Goal: Check status: Check status

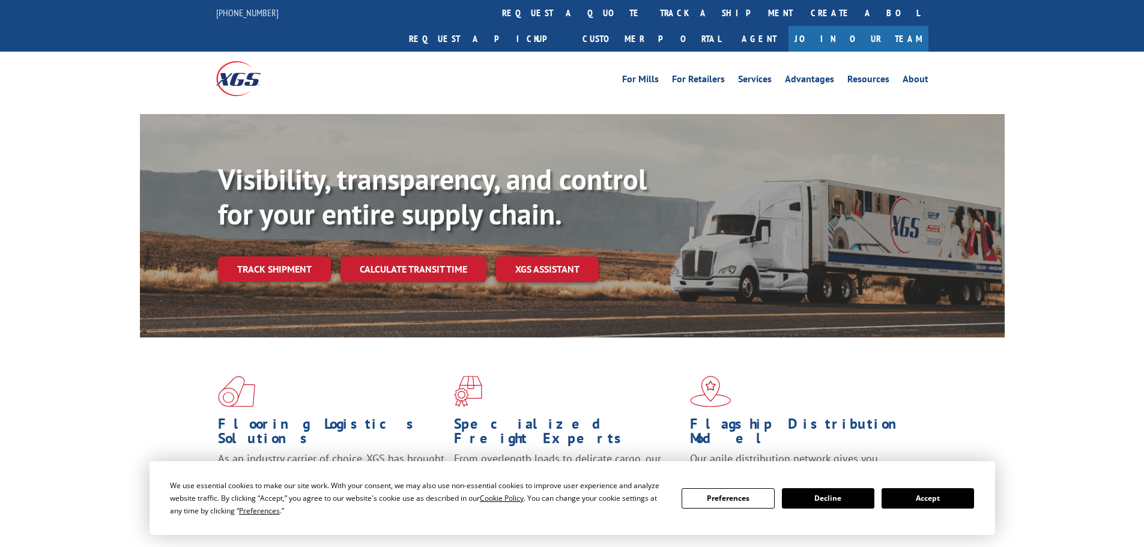
click at [309, 265] on div "Visibility, transparency, and control for your entire supply chain. Track shipm…" at bounding box center [611, 246] width 787 height 168
click at [307, 257] on link "Track shipment" at bounding box center [274, 269] width 113 height 25
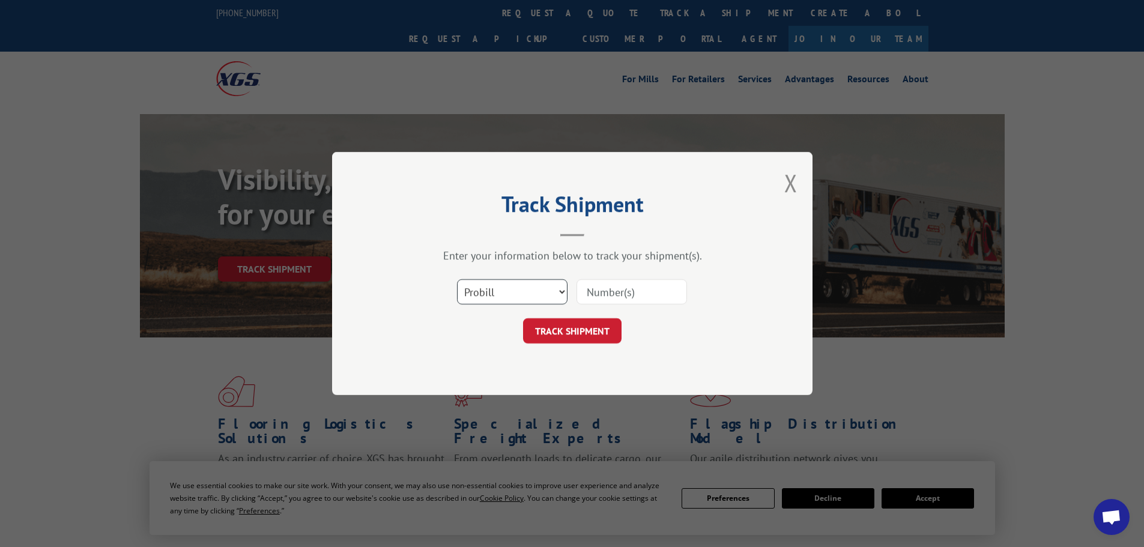
click at [543, 292] on select "Select category... Probill BOL PO" at bounding box center [512, 291] width 111 height 25
select select "po"
click at [457, 279] on select "Select category... Probill BOL PO" at bounding box center [512, 291] width 111 height 25
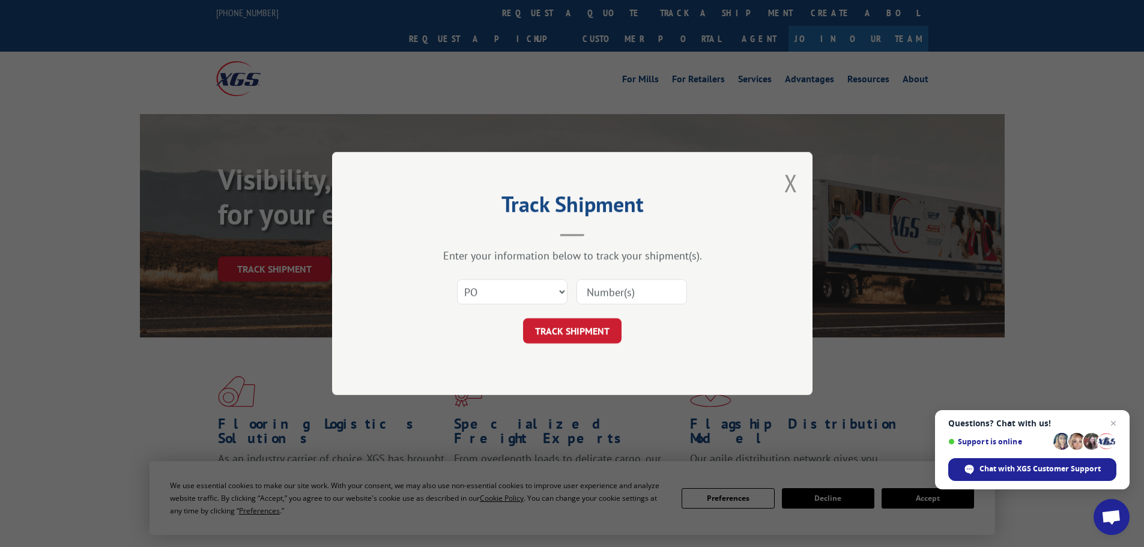
click at [615, 283] on input at bounding box center [632, 291] width 111 height 25
paste input "55530899"
type input "55530899"
click at [580, 333] on button "TRACK SHIPMENT" at bounding box center [572, 330] width 99 height 25
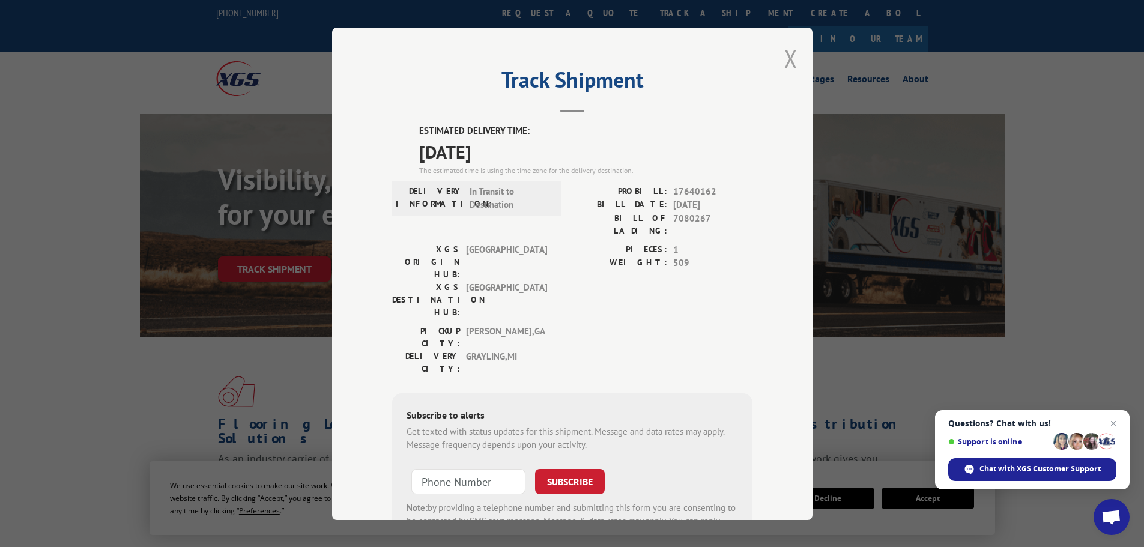
click at [792, 51] on button "Close modal" at bounding box center [791, 59] width 13 height 32
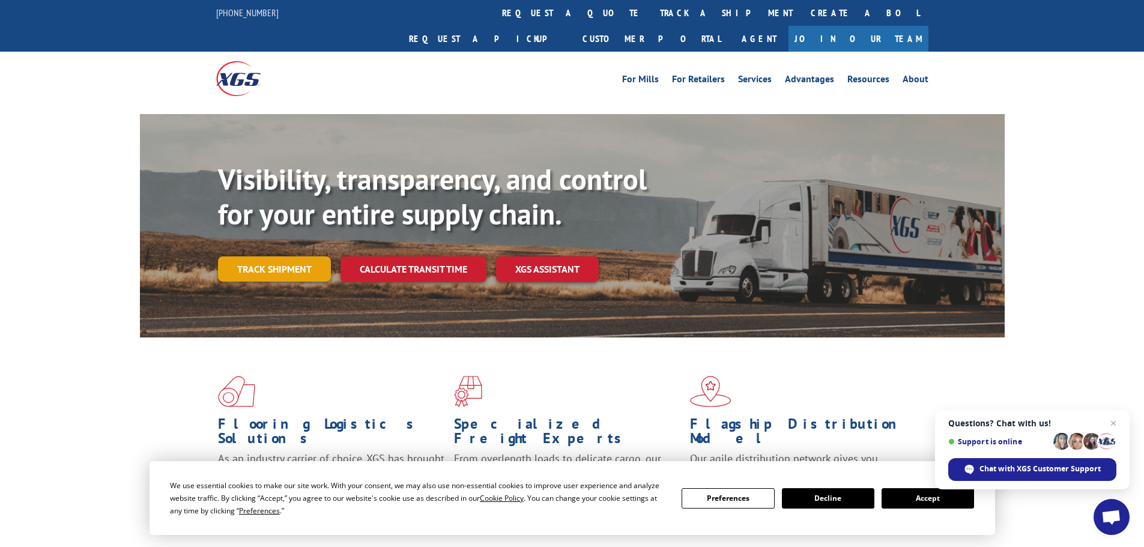
click at [266, 257] on link "Track shipment" at bounding box center [274, 269] width 113 height 25
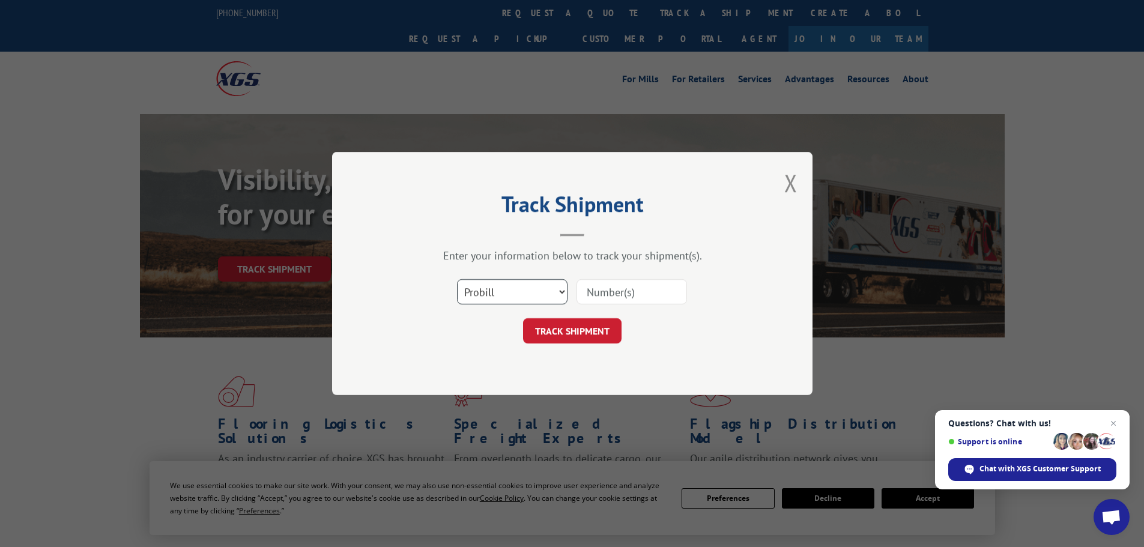
drag, startPoint x: 519, startPoint y: 282, endPoint x: 518, endPoint y: 291, distance: 9.0
click at [520, 282] on select "Select category... Probill BOL PO" at bounding box center [512, 291] width 111 height 25
select select "po"
click at [457, 279] on select "Select category... Probill BOL PO" at bounding box center [512, 291] width 111 height 25
click at [590, 294] on input at bounding box center [632, 291] width 111 height 25
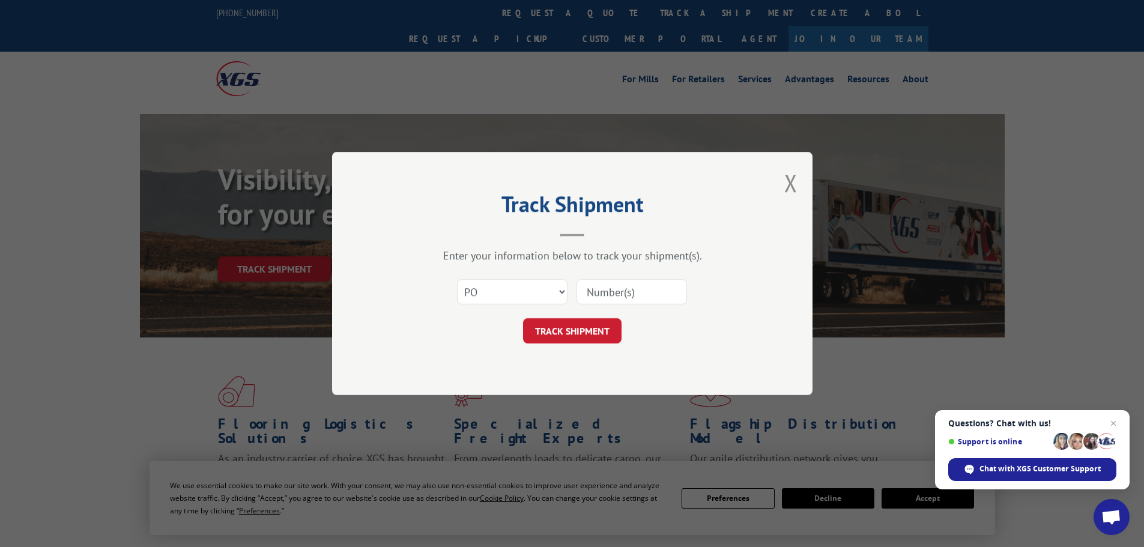
paste input "55530899"
type input "55530899"
click at [610, 321] on button "TRACK SHIPMENT" at bounding box center [572, 330] width 99 height 25
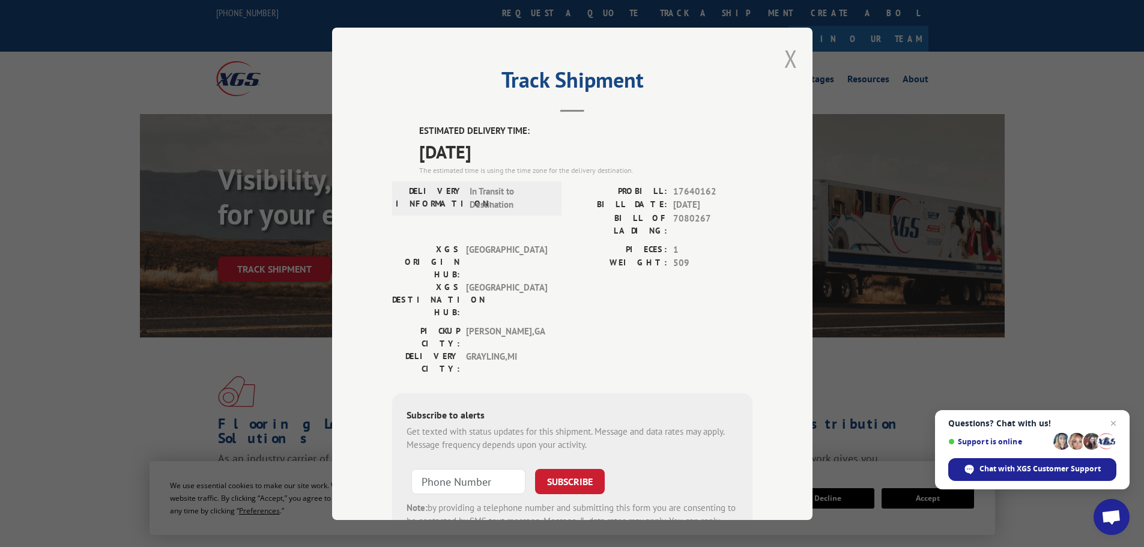
click at [785, 61] on button "Close modal" at bounding box center [791, 59] width 13 height 32
